Goal: Contribute content

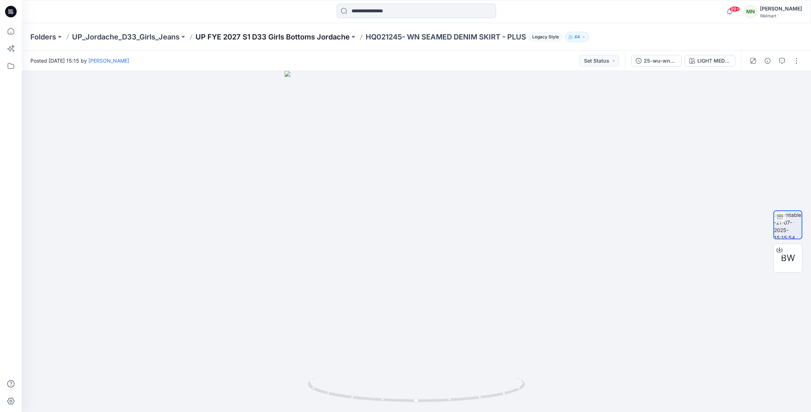
click at [299, 39] on p "UP FYE 2027 S1 D33 Girls Bottoms Jordache" at bounding box center [273, 37] width 154 height 10
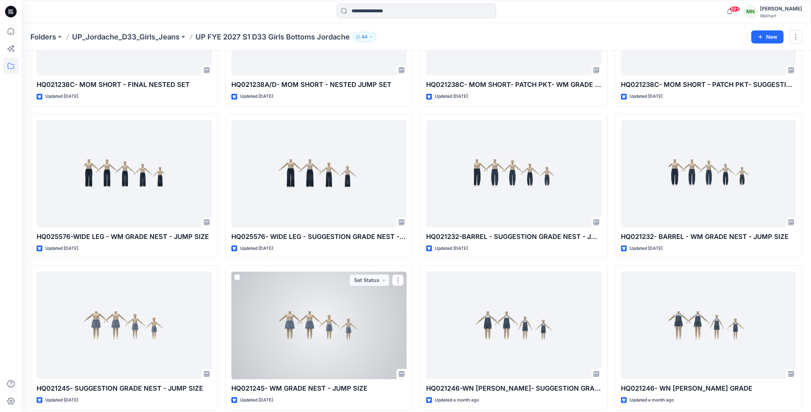
scroll to position [577, 0]
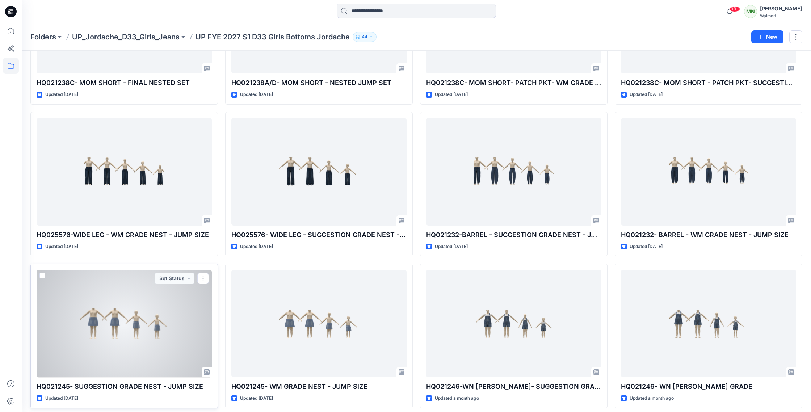
click at [189, 304] on div at bounding box center [124, 324] width 175 height 108
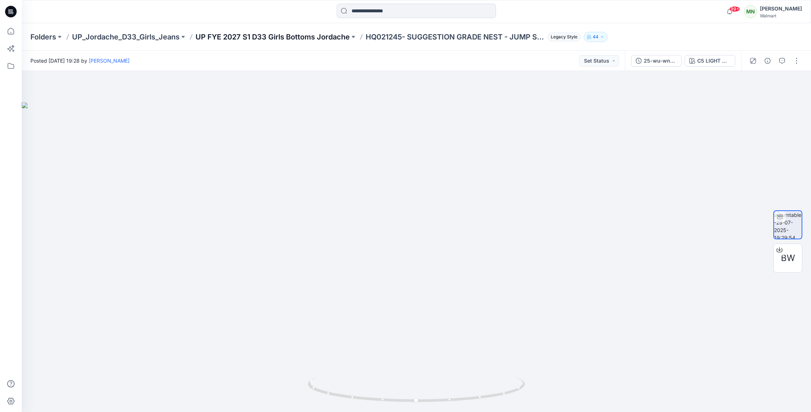
click at [292, 36] on p "UP FYE 2027 S1 D33 Girls Bottoms Jordache" at bounding box center [273, 37] width 154 height 10
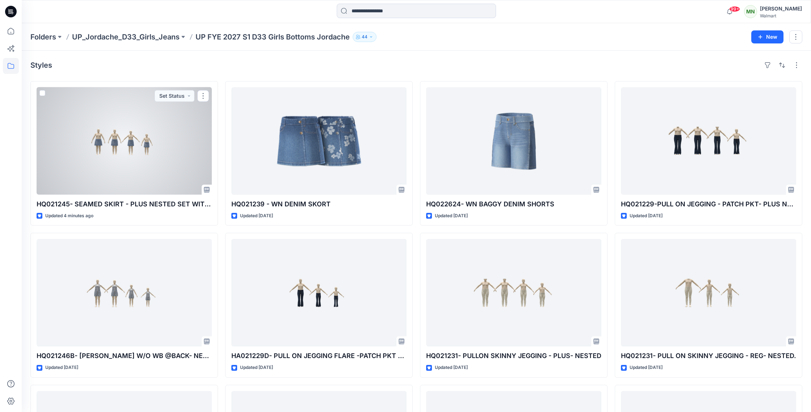
click at [134, 144] on div at bounding box center [124, 141] width 175 height 108
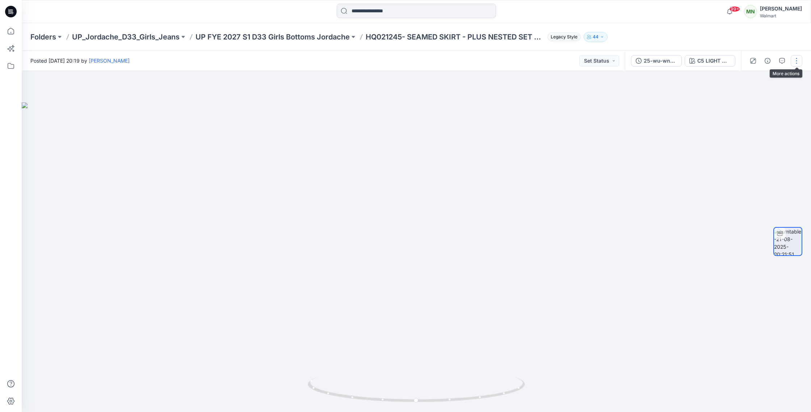
click at [797, 62] on button "button" at bounding box center [797, 61] width 12 height 12
click at [769, 80] on button "Edit" at bounding box center [766, 77] width 67 height 13
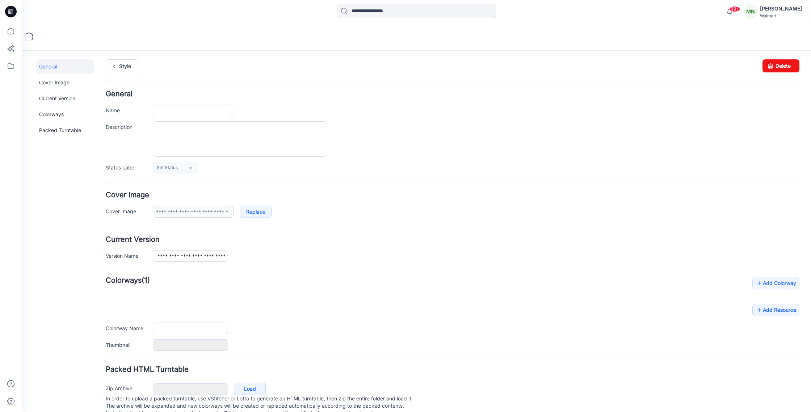
type input "**********"
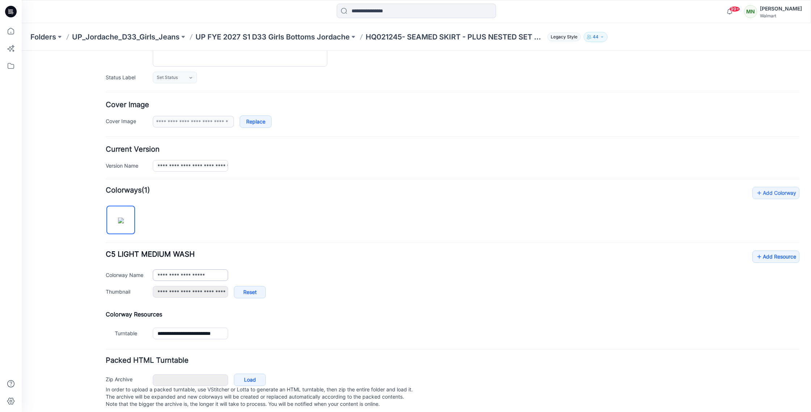
scroll to position [103, 0]
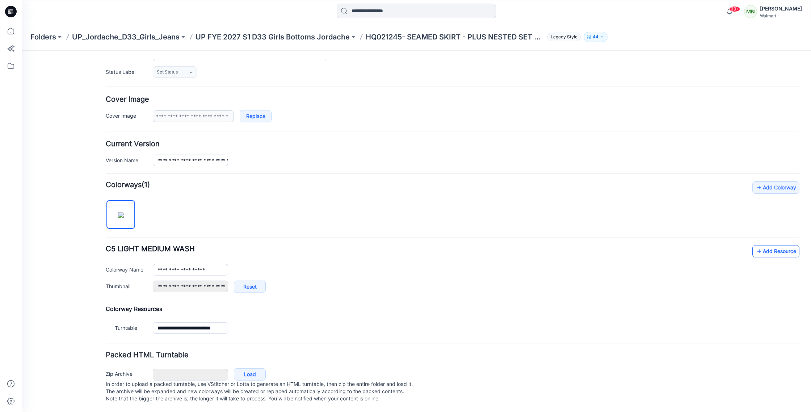
click at [759, 245] on icon at bounding box center [759, 251] width 7 height 12
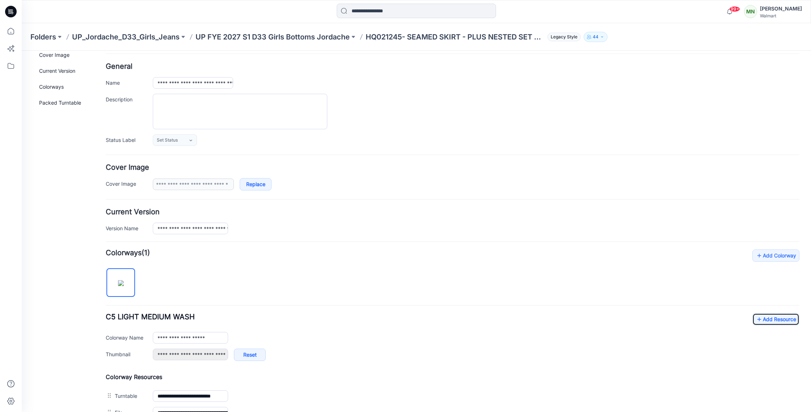
scroll to position [0, 0]
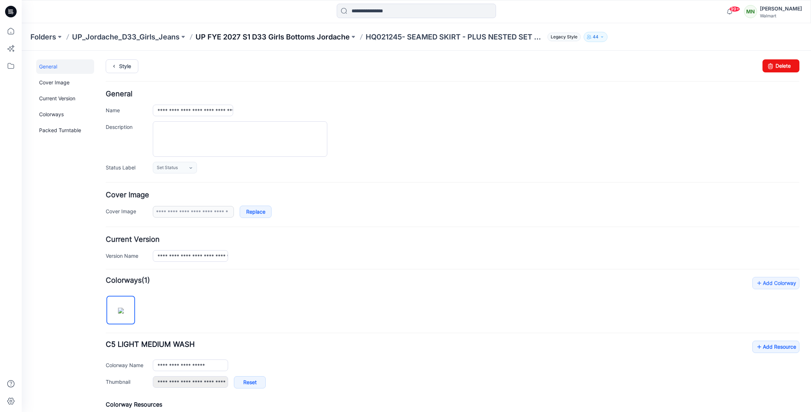
click at [273, 34] on p "UP FYE 2027 S1 D33 Girls Bottoms Jordache" at bounding box center [273, 37] width 154 height 10
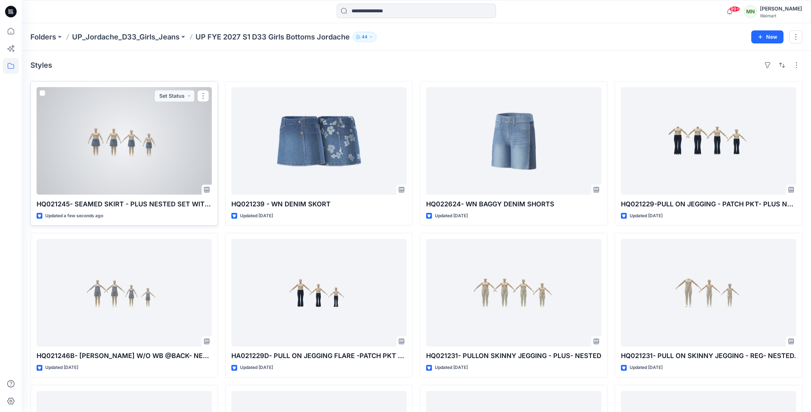
click at [168, 135] on div at bounding box center [124, 141] width 175 height 108
